Goal: Understand process/instructions

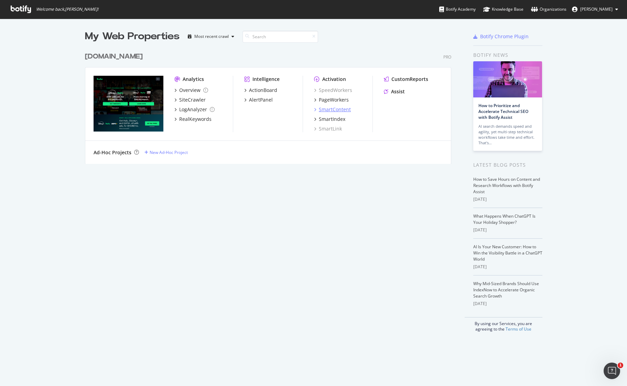
click at [316, 109] on icon "grid" at bounding box center [315, 109] width 2 height 3
